Goal: Download file/media

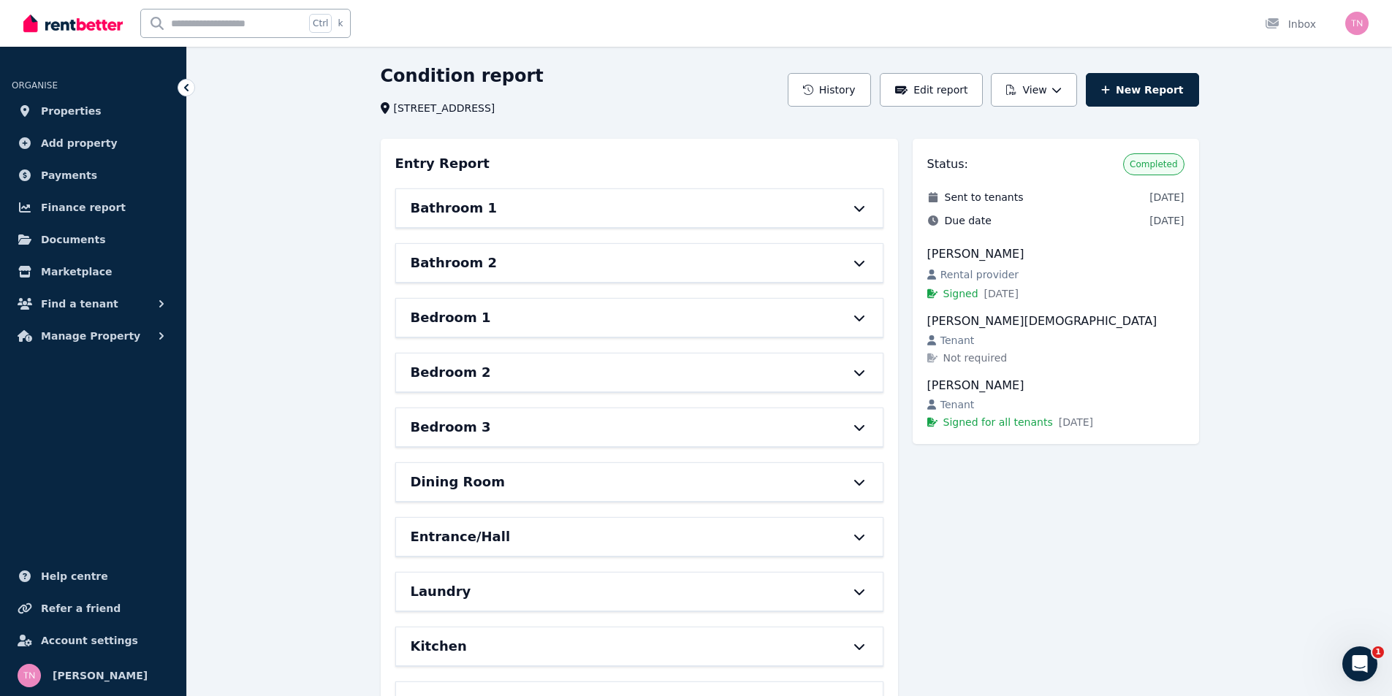
scroll to position [40, 0]
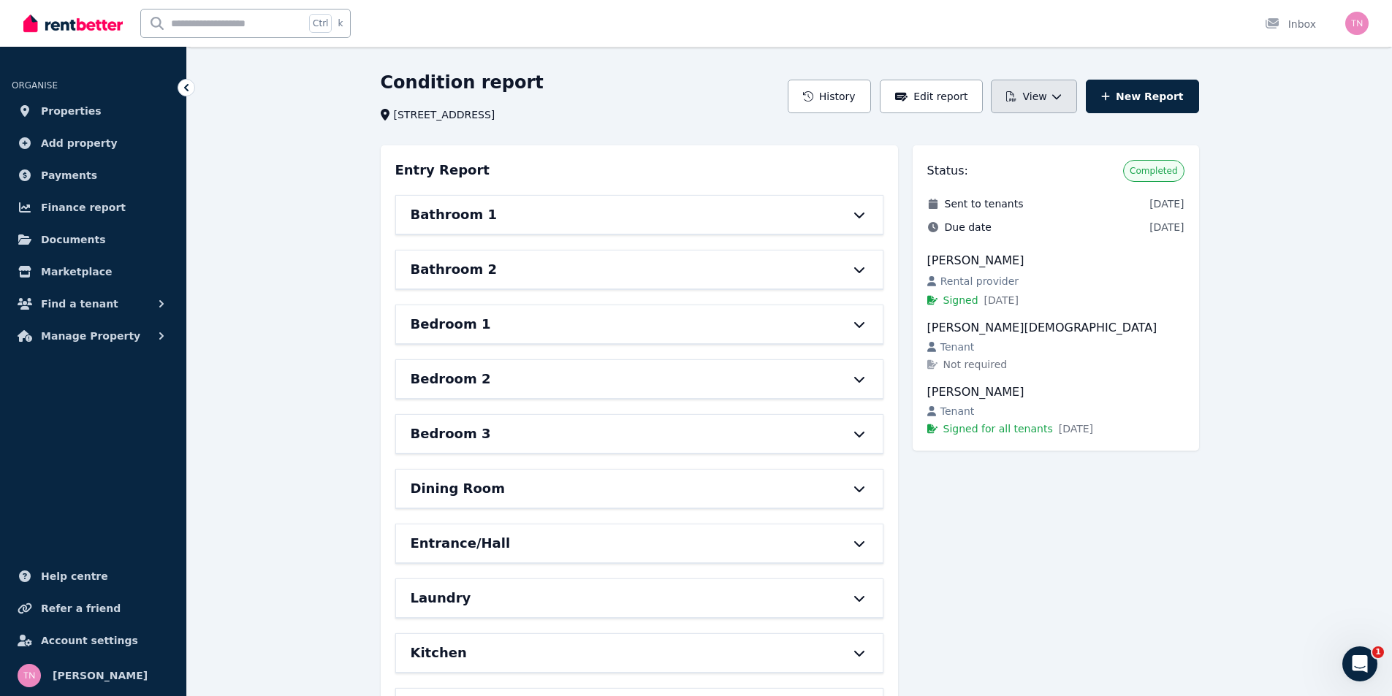
click at [1047, 93] on button "View" at bounding box center [1033, 97] width 85 height 34
click at [991, 159] on p "Download as PDF" at bounding box center [994, 161] width 101 height 15
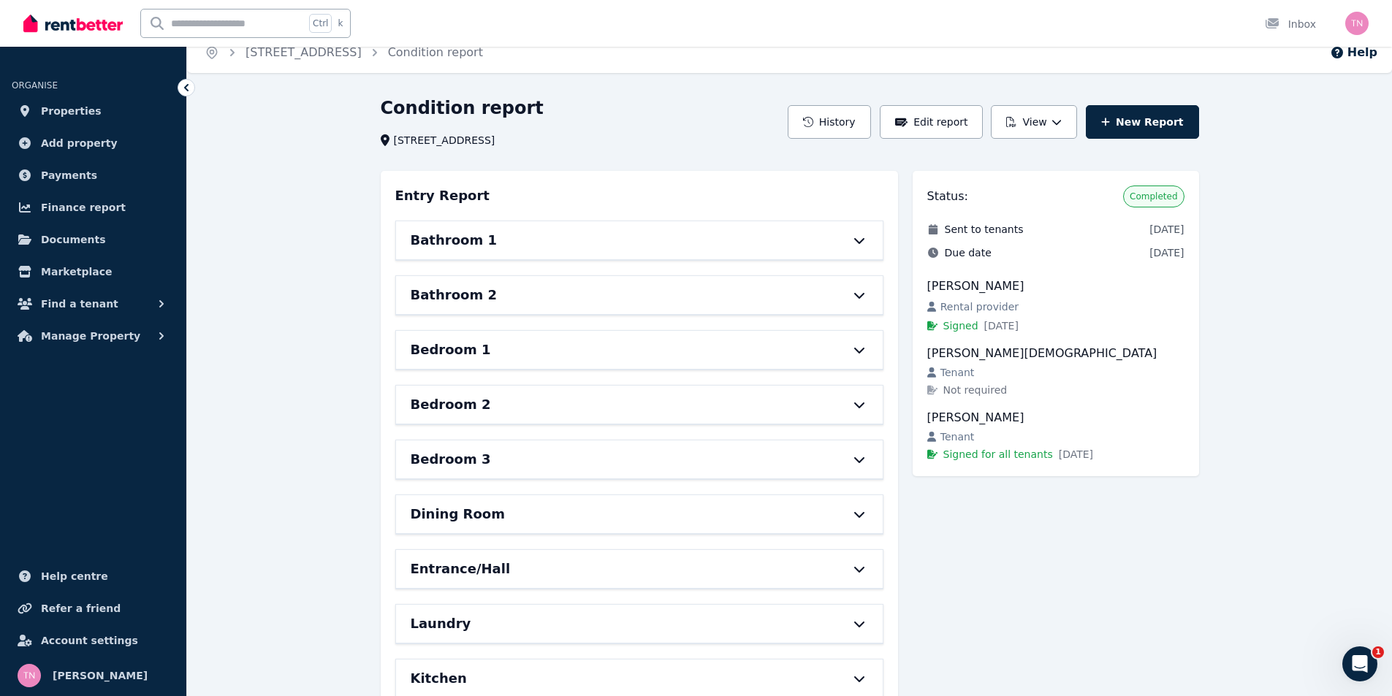
scroll to position [0, 0]
